Goal: Task Accomplishment & Management: Manage account settings

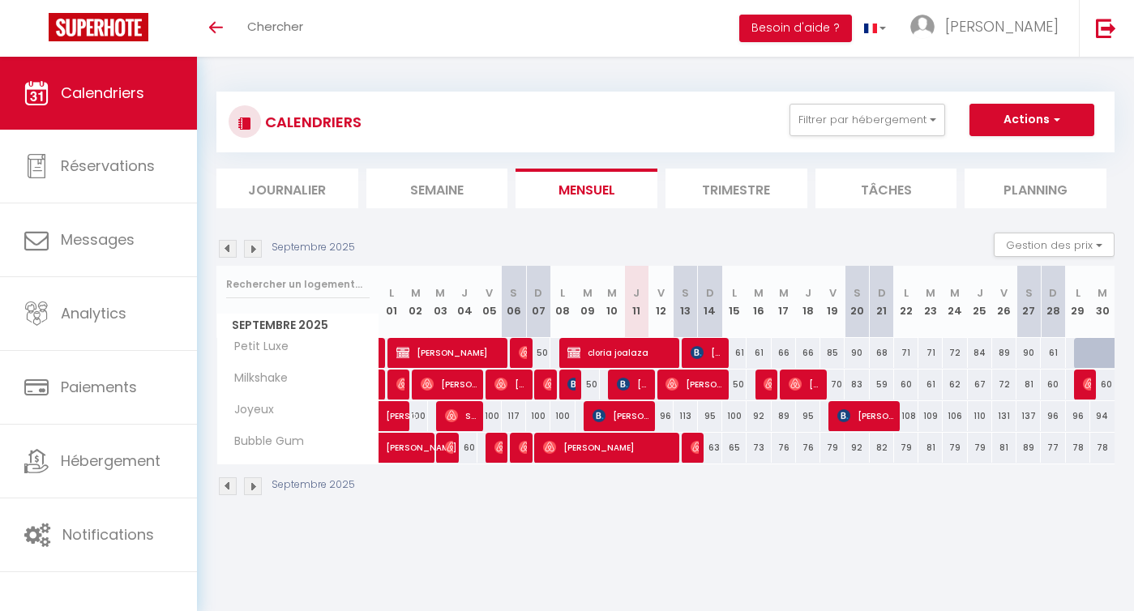
select select
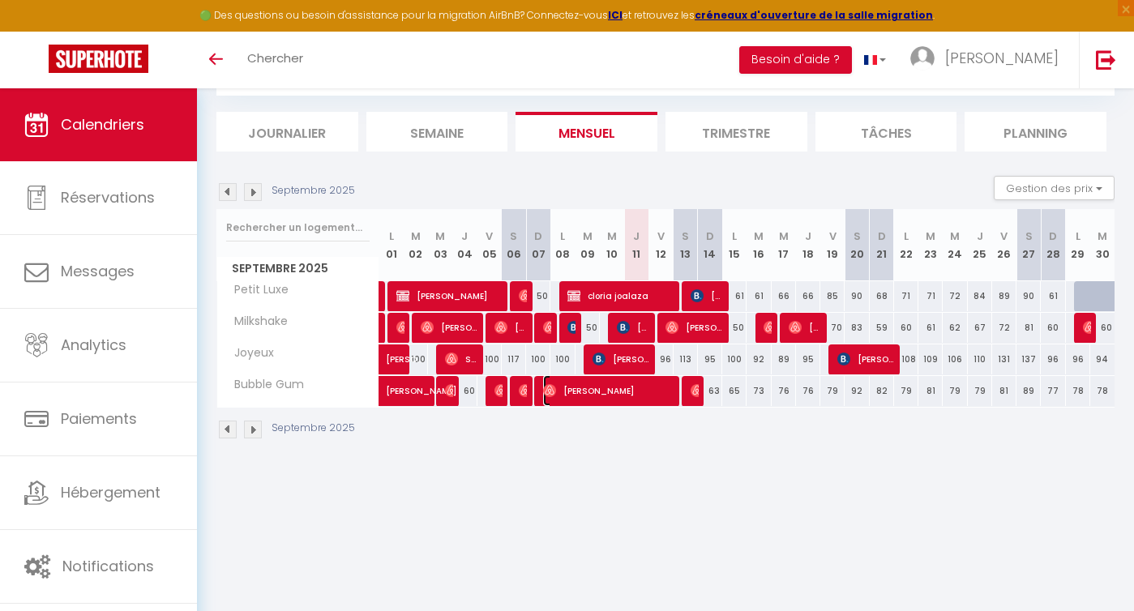
click at [619, 392] on span "[PERSON_NAME]" at bounding box center [608, 390] width 130 height 31
select select "OK"
select select "0"
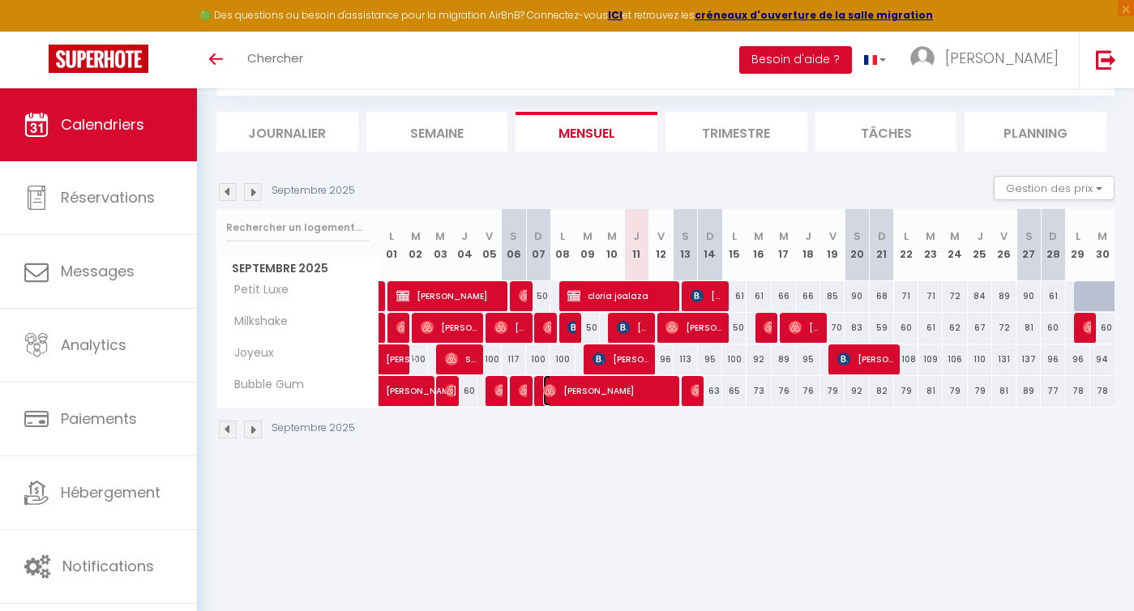
select select "1"
select select
